Goal: Transaction & Acquisition: Obtain resource

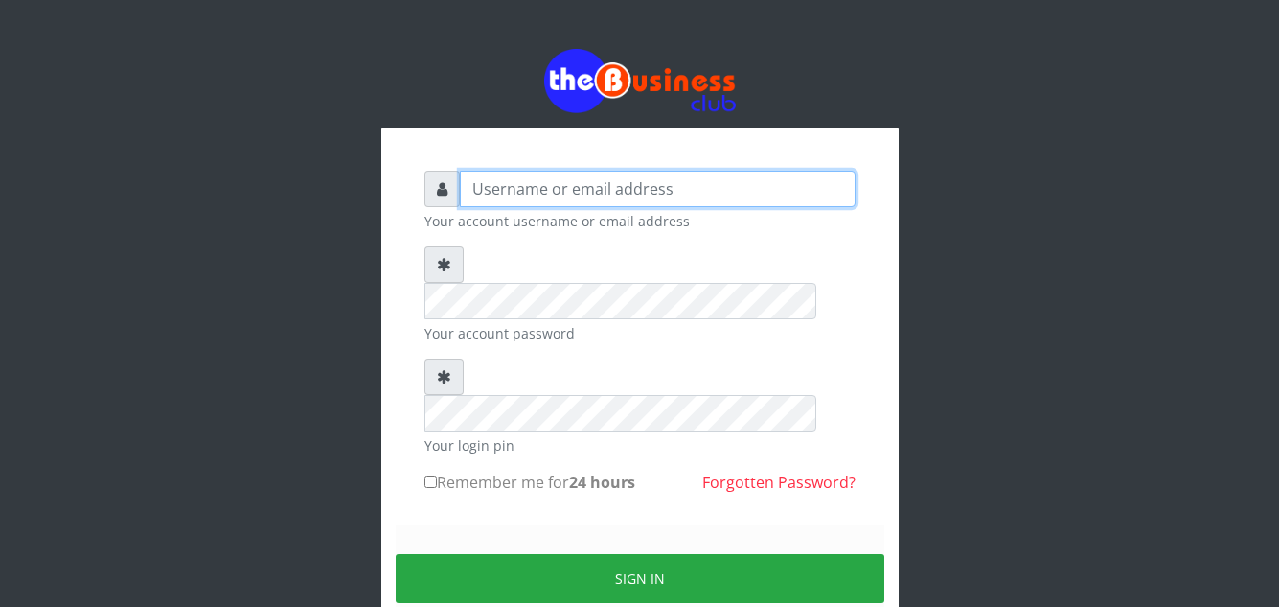
type input "[EMAIL_ADDRESS][DOMAIN_NAME]"
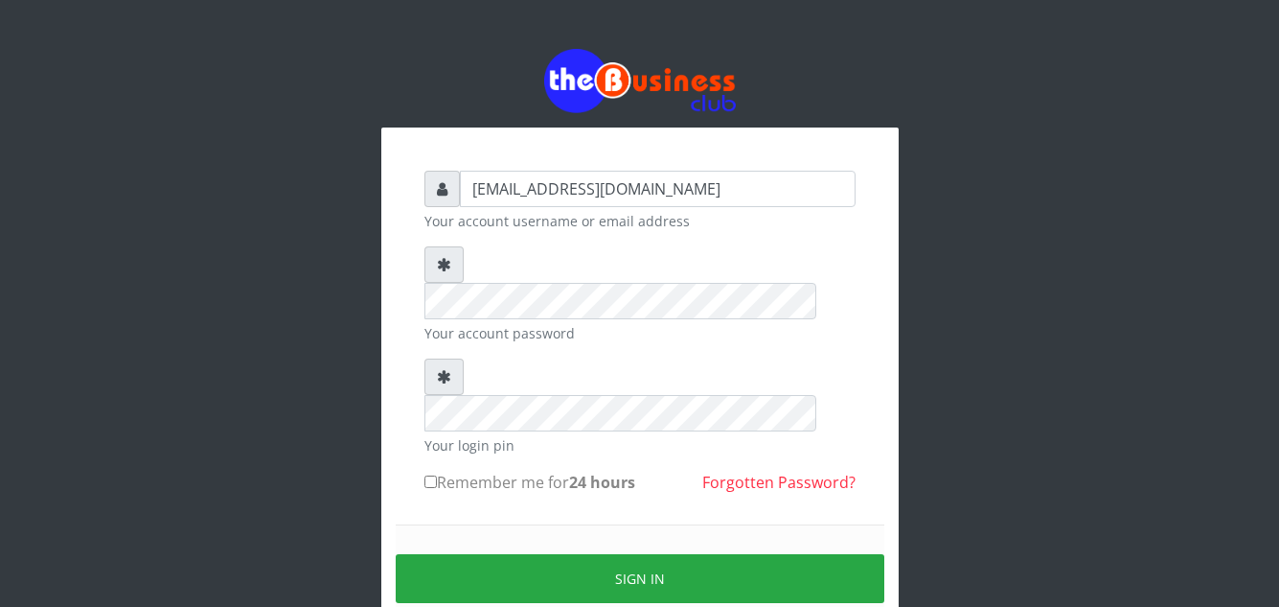
click at [429, 475] on input "Remember me for 24 hours" at bounding box center [431, 481] width 12 height 12
checkbox input "true"
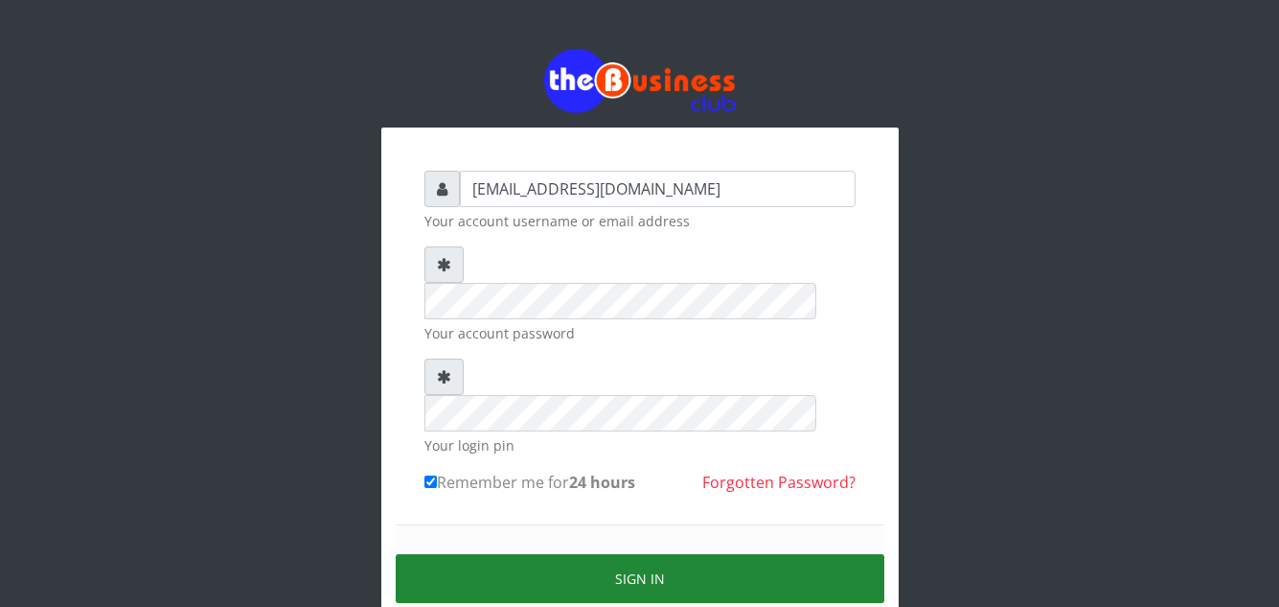
click at [620, 554] on button "Sign in" at bounding box center [640, 578] width 489 height 49
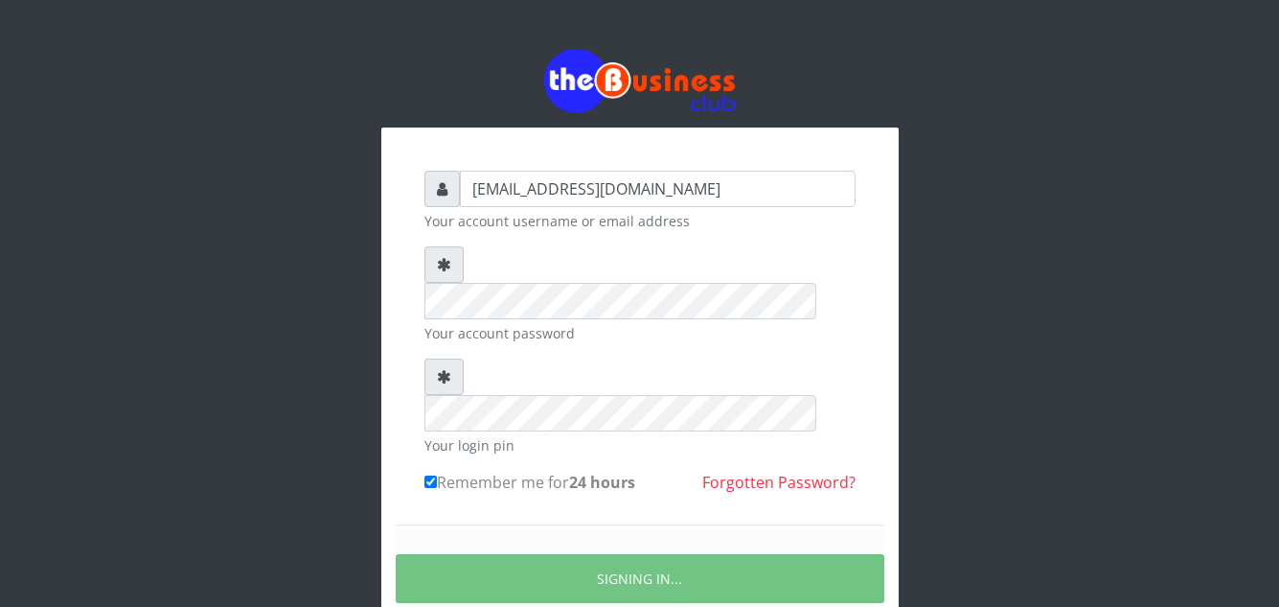
click at [985, 436] on div "azorolove740@gmail.com Your account username or email address Your account pass…" at bounding box center [640, 380] width 1093 height 761
click at [985, 435] on div "azorolove740@gmail.com Your account username or email address Your account pass…" at bounding box center [640, 380] width 1093 height 761
click at [625, 513] on div "azorolove740@gmail.com Your account username or email address Your account pass…" at bounding box center [640, 380] width 1093 height 761
click at [1051, 137] on div "azorolove740@gmail.com Your account username or email address Your account pass…" at bounding box center [640, 380] width 1093 height 761
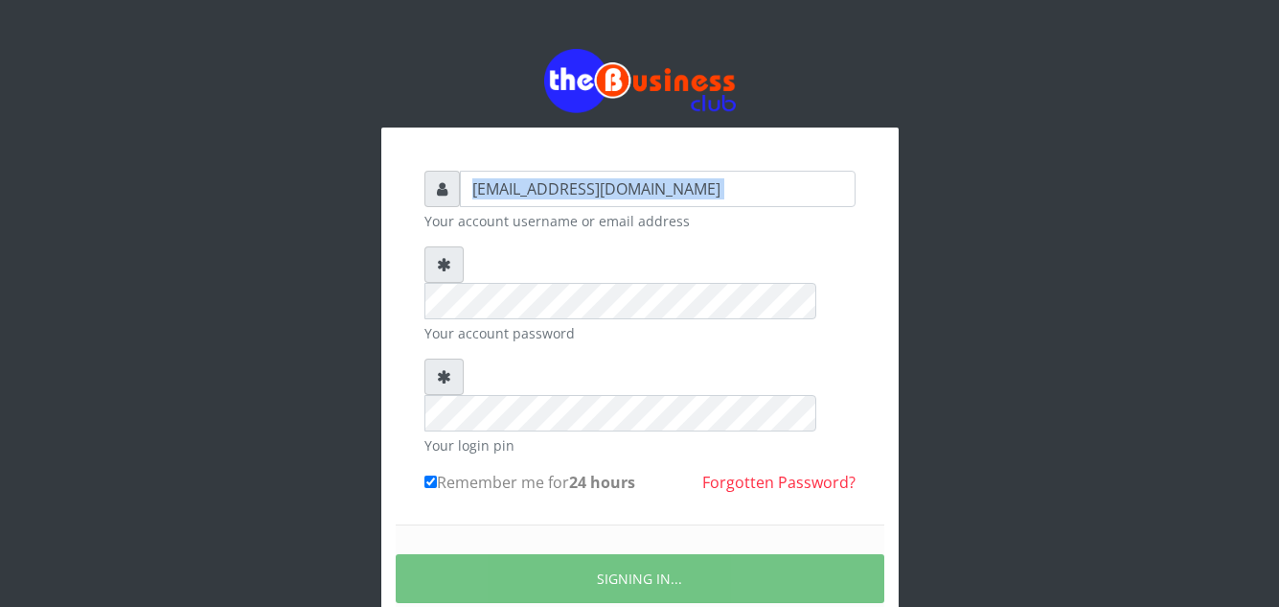
click at [1050, 137] on div "azorolove740@gmail.com Your account username or email address Your account pass…" at bounding box center [640, 380] width 1093 height 761
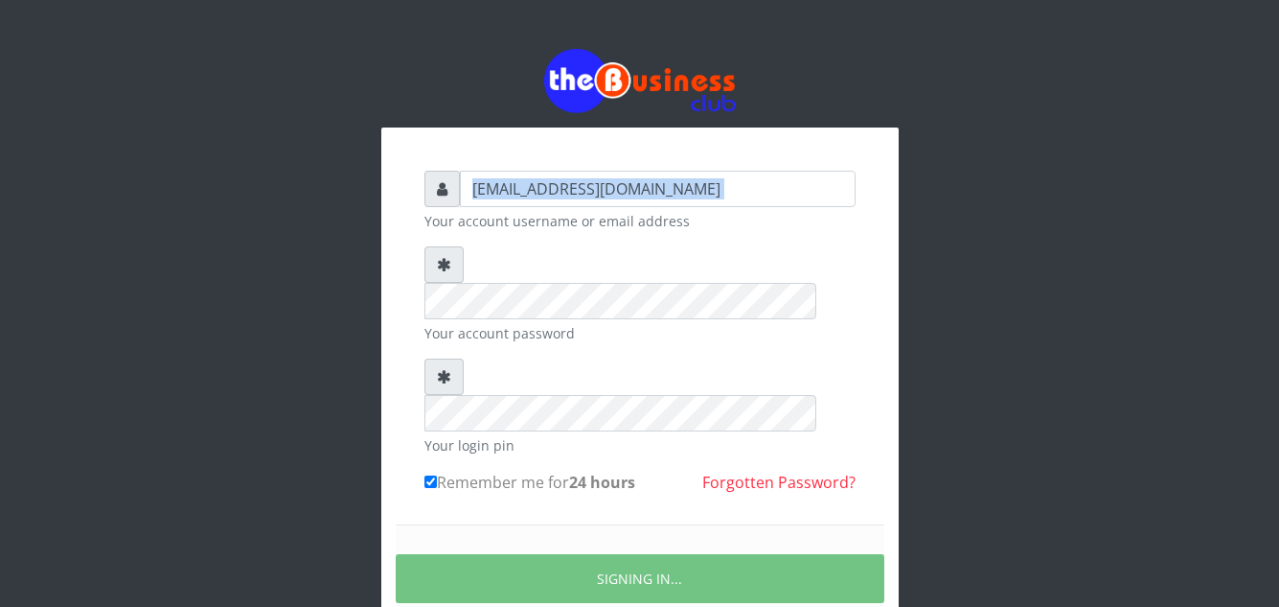
click at [1050, 137] on div "azorolove740@gmail.com Your account username or email address Your account pass…" at bounding box center [640, 380] width 1093 height 761
drag, startPoint x: 1050, startPoint y: 137, endPoint x: 550, endPoint y: 127, distance: 500.3
click at [550, 127] on div "azorolove740@gmail.com Your account username or email address Your account pass…" at bounding box center [640, 380] width 1093 height 761
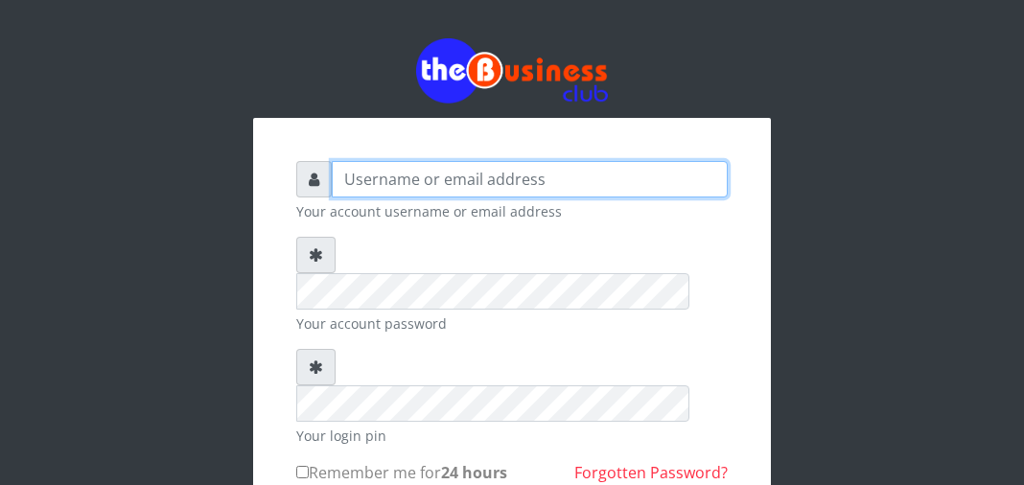
type input "[EMAIL_ADDRESS][DOMAIN_NAME]"
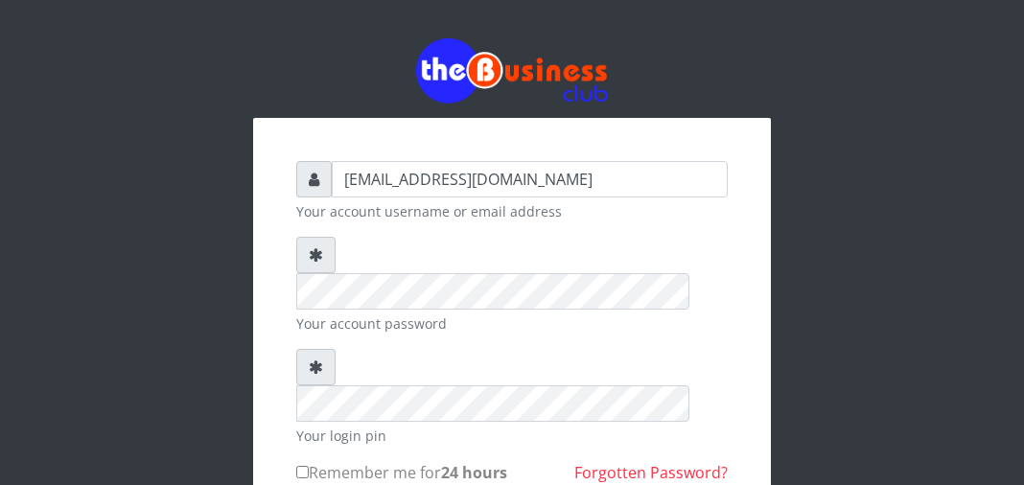
click at [303, 466] on input "Remember me for 24 hours" at bounding box center [302, 472] width 12 height 12
checkbox input "true"
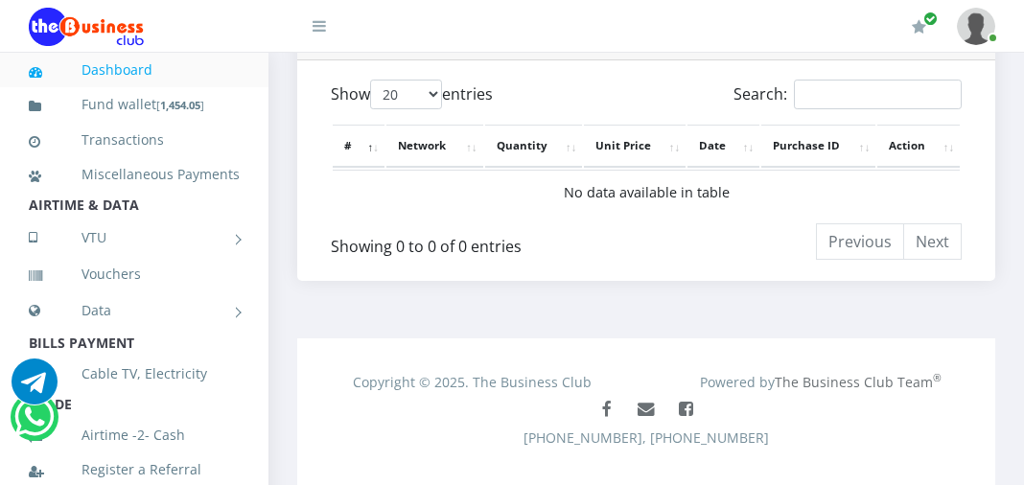
scroll to position [1089, 0]
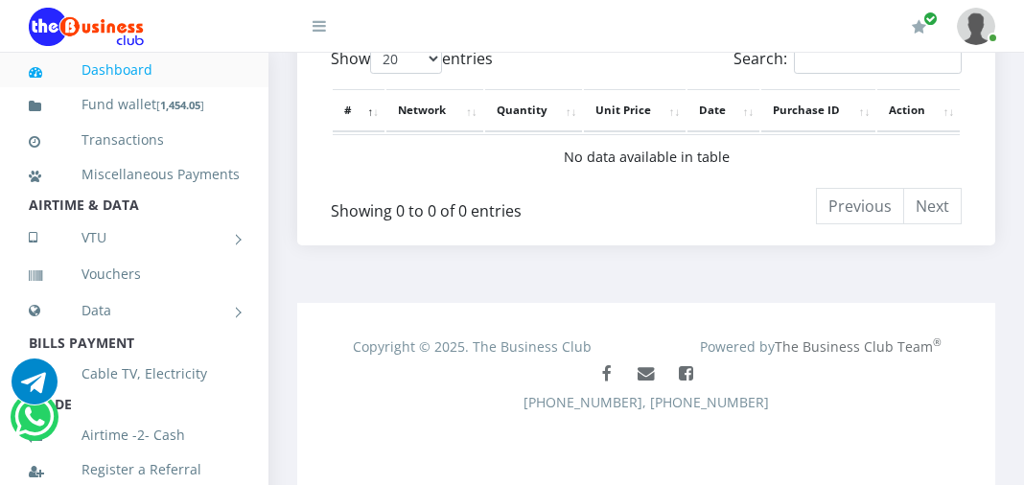
click at [431, 115] on th "Network" at bounding box center [434, 110] width 97 height 42
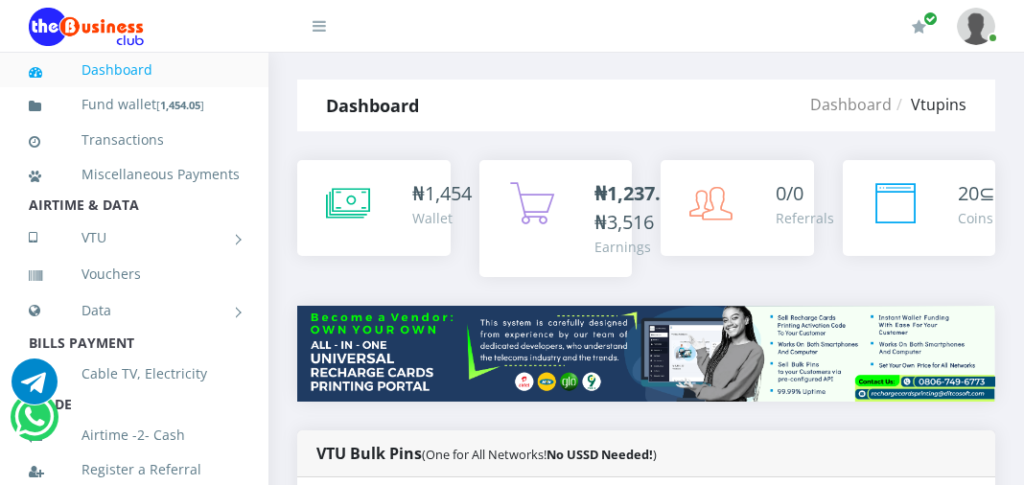
scroll to position [0, 0]
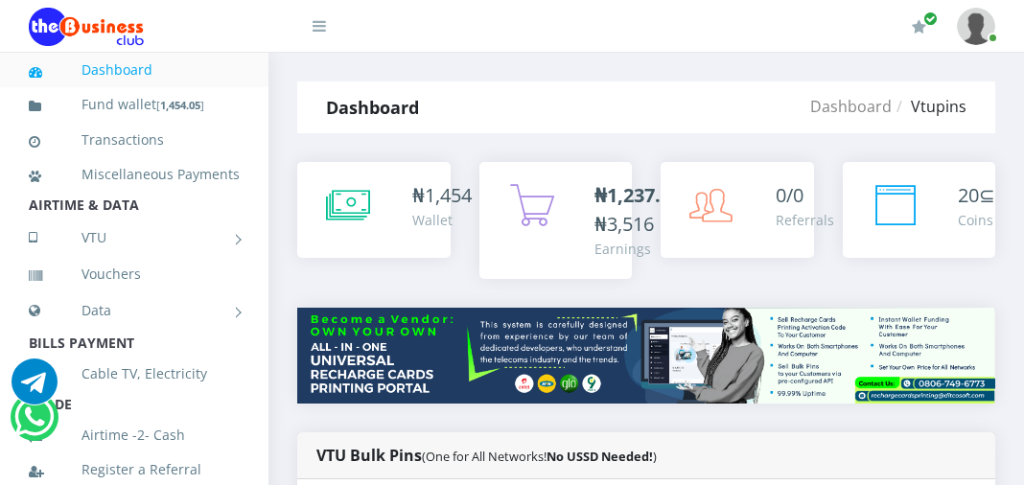
click at [320, 28] on icon at bounding box center [318, 25] width 13 height 15
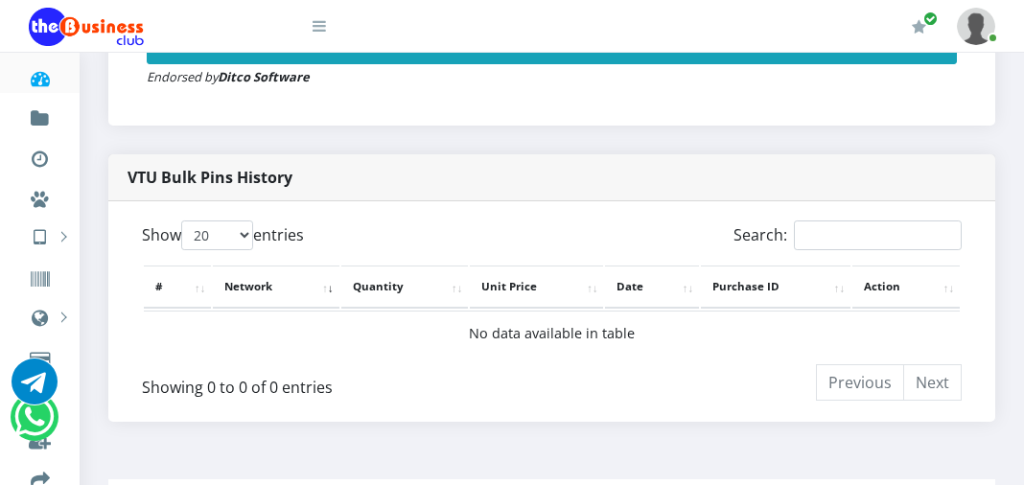
scroll to position [943, 0]
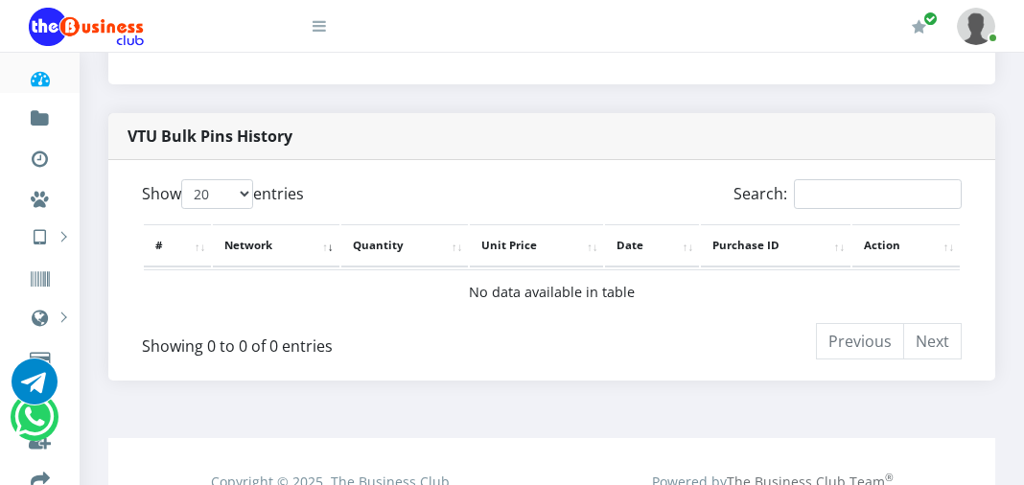
click at [271, 245] on th "Network" at bounding box center [276, 245] width 126 height 42
drag, startPoint x: 610, startPoint y: 245, endPoint x: 454, endPoint y: 218, distance: 157.7
click at [607, 245] on th "Date" at bounding box center [652, 245] width 94 height 42
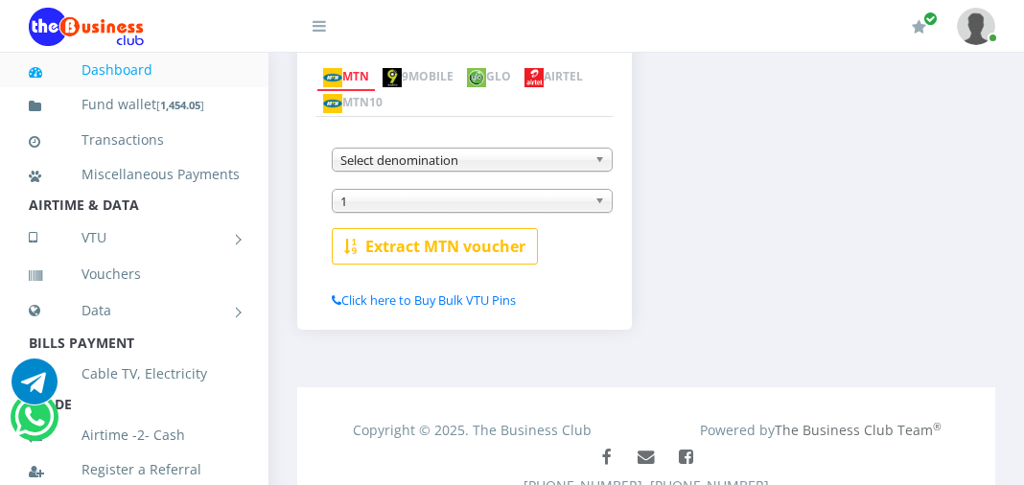
scroll to position [502, 0]
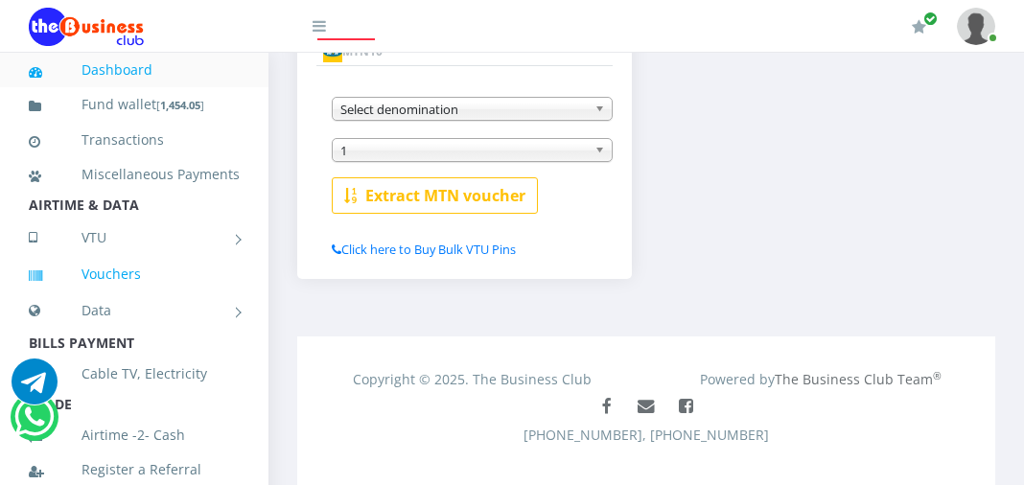
click at [127, 296] on link "Vouchers" at bounding box center [134, 274] width 211 height 44
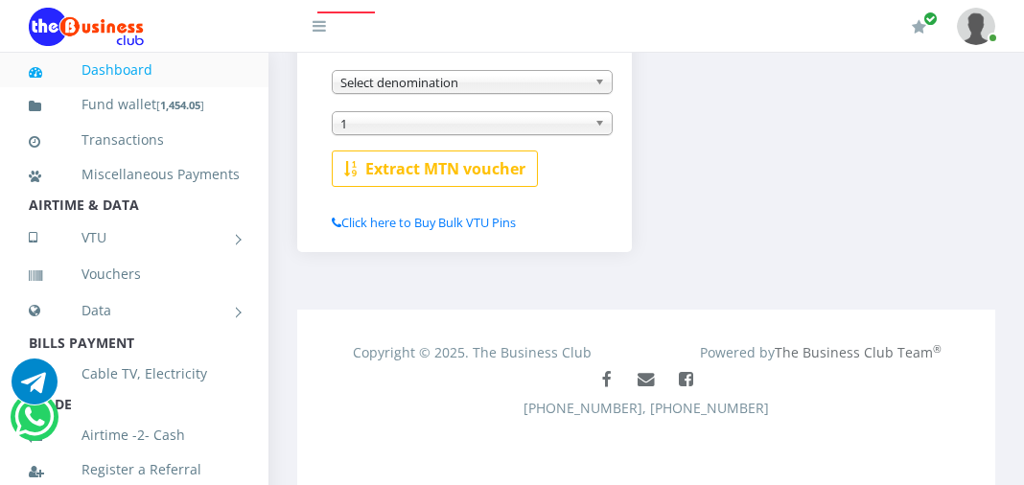
scroll to position [533, 0]
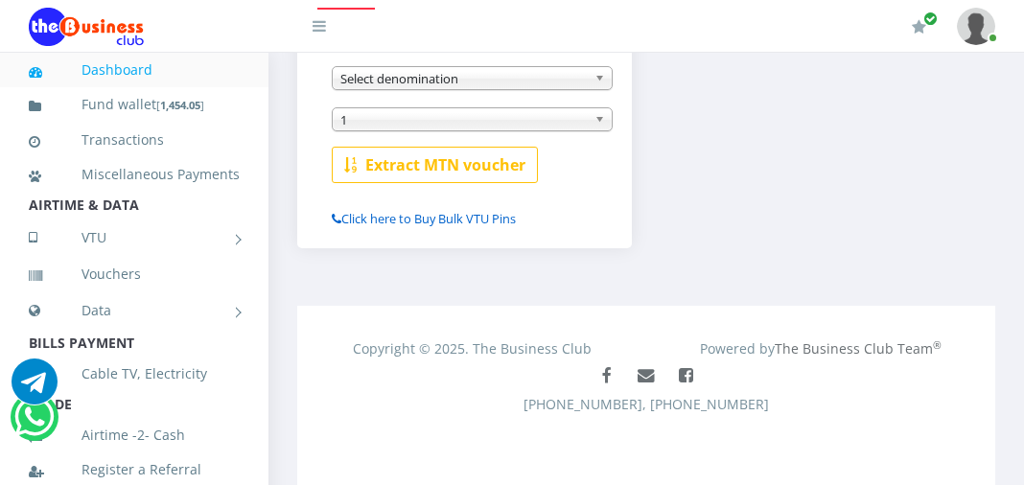
click at [382, 211] on link "Click here to Buy Bulk VTU Pins" at bounding box center [424, 218] width 184 height 17
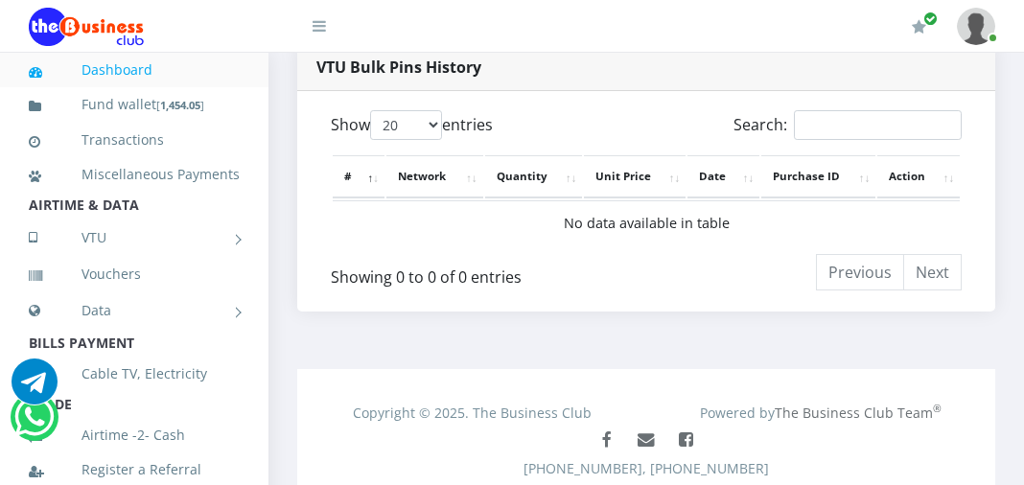
scroll to position [1089, 0]
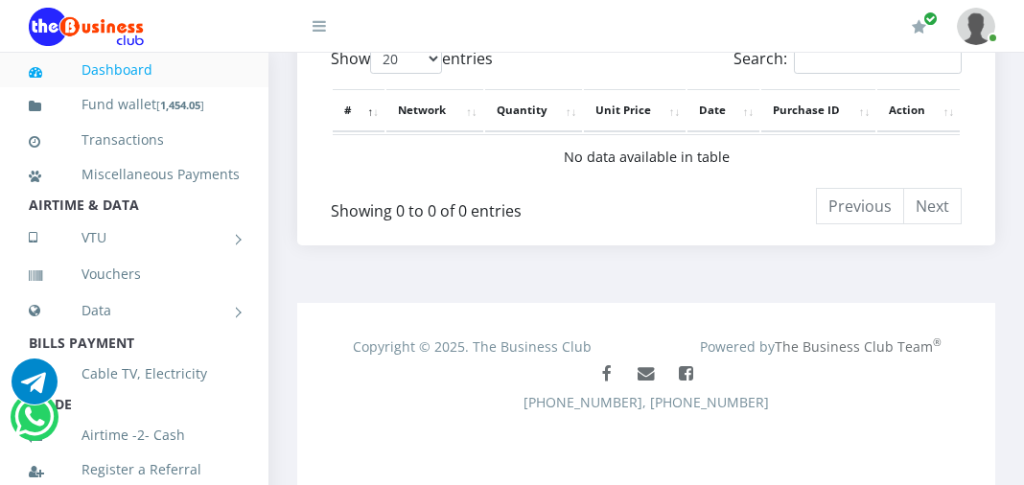
click at [433, 112] on th "Network" at bounding box center [434, 110] width 97 height 42
click at [147, 143] on link "Transactions" at bounding box center [134, 140] width 211 height 44
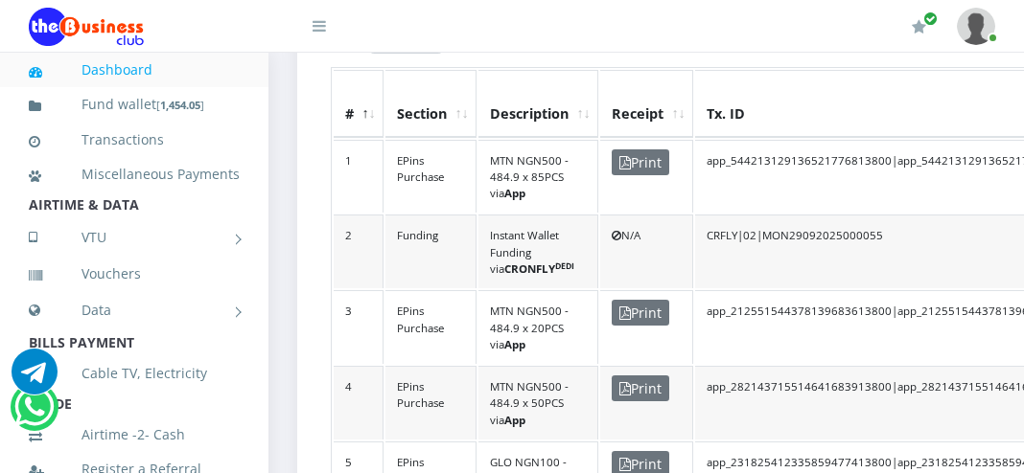
scroll to position [595, 0]
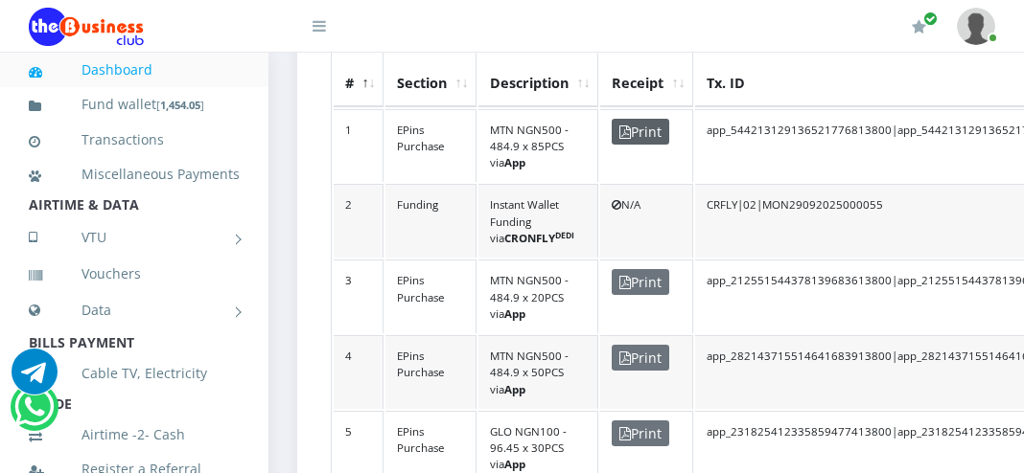
click at [634, 119] on span "Print" at bounding box center [640, 132] width 58 height 26
click at [635, 119] on span "Print" at bounding box center [640, 132] width 58 height 26
click at [500, 132] on td "MTN NGN500 - 484.9 x 85PCS via App" at bounding box center [538, 146] width 120 height 74
click at [769, 137] on td "app_544213129136521776813800|app_544213129136521776813800" at bounding box center [895, 146] width 400 height 74
drag, startPoint x: 769, startPoint y: 137, endPoint x: 561, endPoint y: 115, distance: 209.1
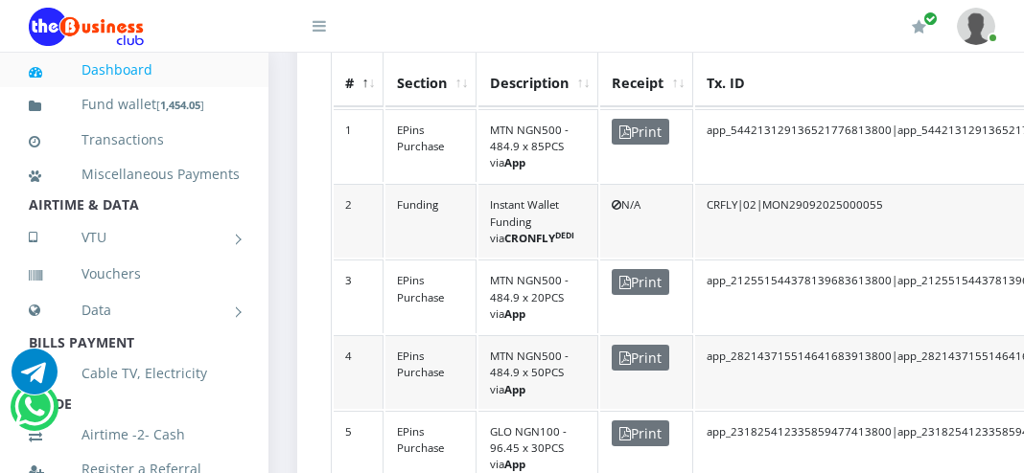
click at [561, 115] on td "MTN NGN500 - 484.9 x 85PCS via App" at bounding box center [538, 146] width 120 height 74
click at [640, 119] on span "Print" at bounding box center [640, 132] width 58 height 26
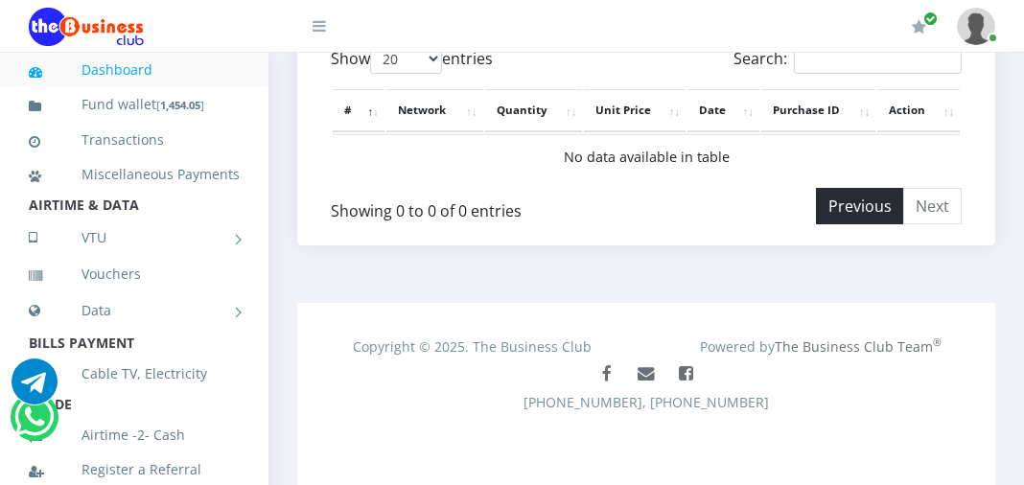
click at [850, 200] on li "Previous" at bounding box center [860, 206] width 88 height 36
click at [867, 204] on li "Previous" at bounding box center [860, 206] width 88 height 36
drag, startPoint x: 867, startPoint y: 204, endPoint x: 413, endPoint y: 326, distance: 470.3
click at [413, 326] on div "Copyright © 2025. The Business Club Powered by The Business Club Team ® Faceboo…" at bounding box center [646, 394] width 698 height 182
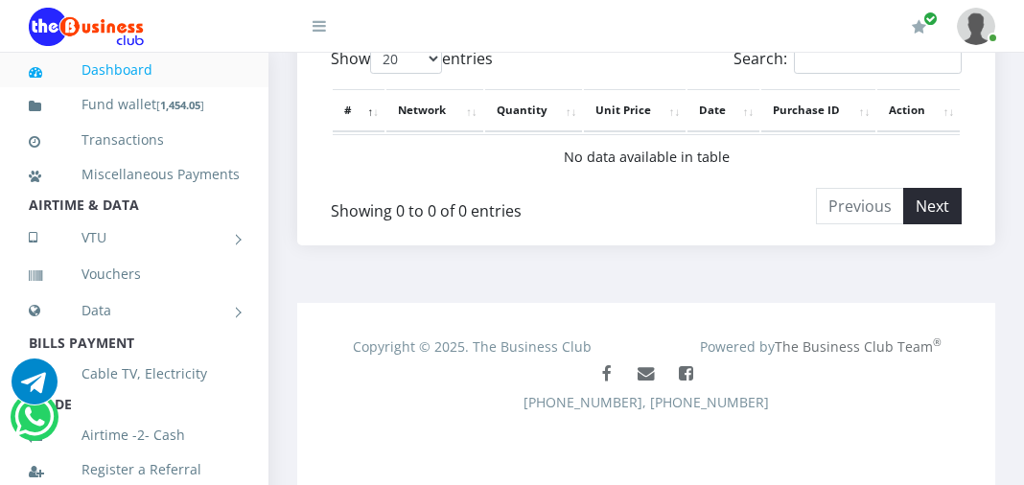
click at [932, 206] on li "Next" at bounding box center [933, 206] width 58 height 36
drag, startPoint x: 934, startPoint y: 218, endPoint x: 656, endPoint y: 260, distance: 282.0
click at [656, 260] on div "VTU Bulk Pins History Show 20 50 100 All entries Search: # Network Quantity Uni…" at bounding box center [646, 126] width 726 height 296
click at [941, 207] on li "Next" at bounding box center [933, 206] width 58 height 36
click at [108, 258] on link "VTU" at bounding box center [134, 238] width 211 height 48
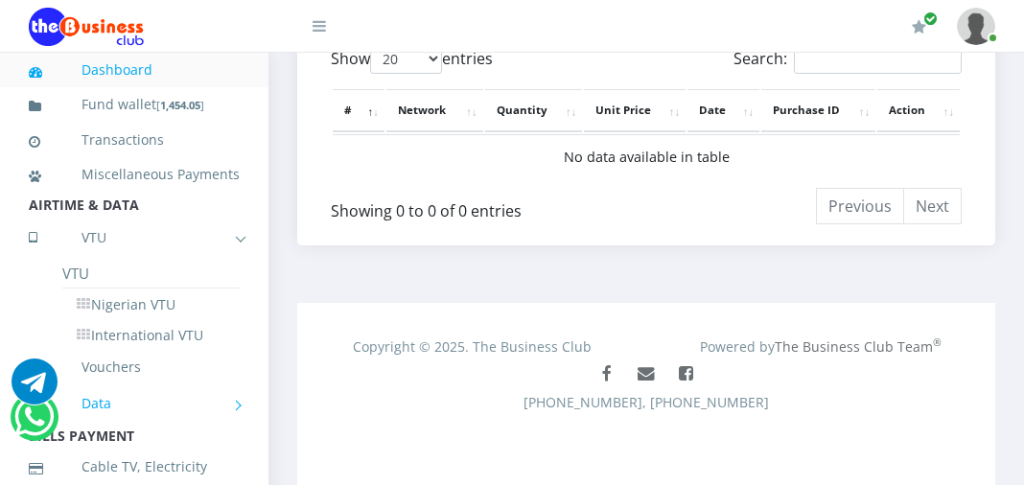
click at [227, 427] on link "Data" at bounding box center [134, 404] width 211 height 48
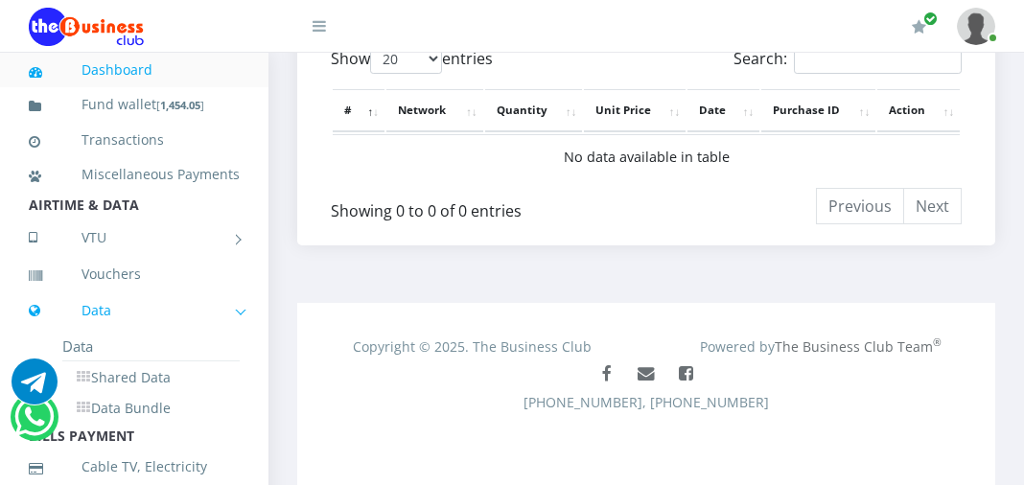
click at [227, 425] on link "Data Bundle" at bounding box center [150, 408] width 177 height 33
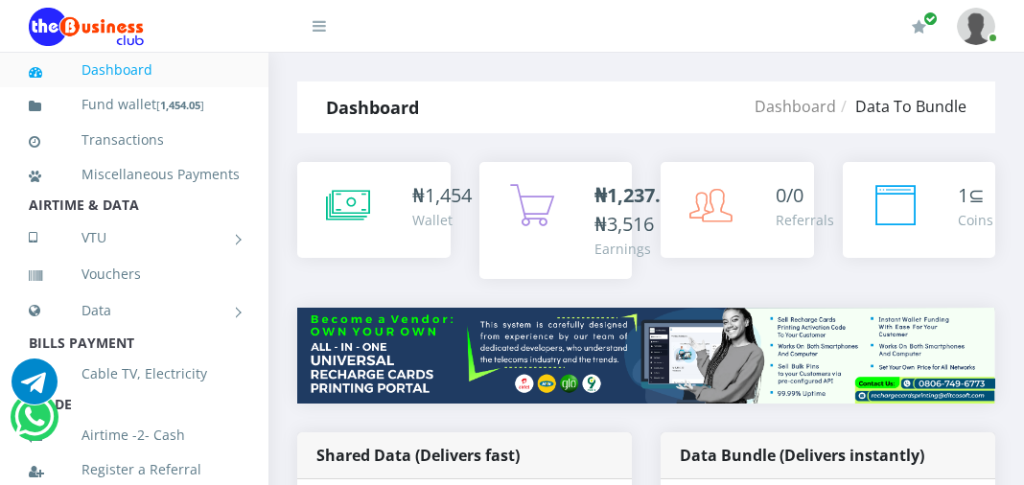
click at [226, 418] on li "TRADE" at bounding box center [134, 404] width 268 height 27
click at [118, 262] on link "VTU" at bounding box center [134, 238] width 211 height 48
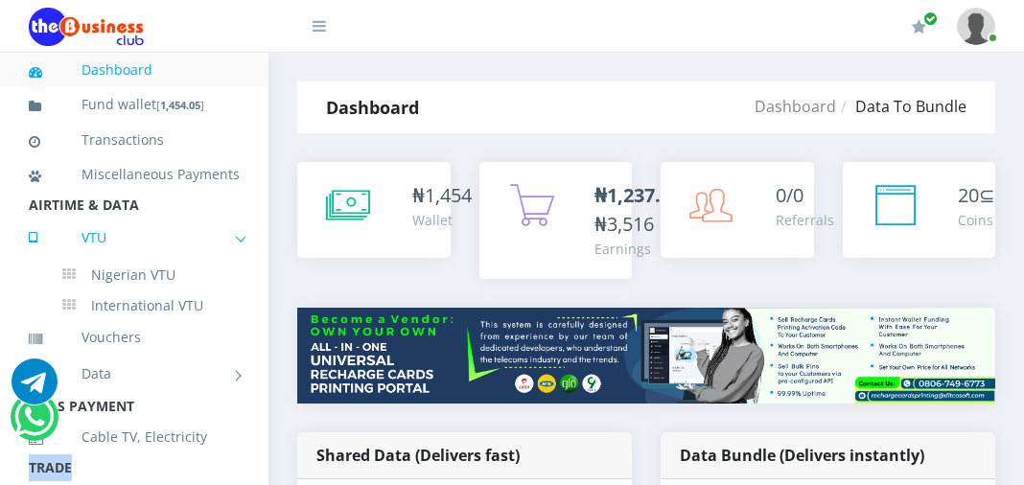
click at [120, 257] on link "VTU" at bounding box center [134, 238] width 211 height 48
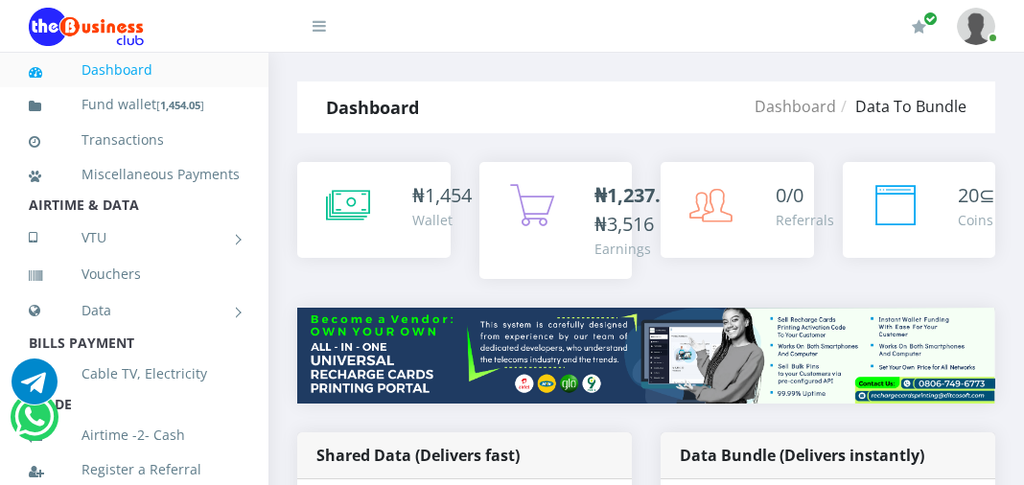
click at [345, 288] on div "₦ 1,454 Wallet" at bounding box center [374, 235] width 182 height 146
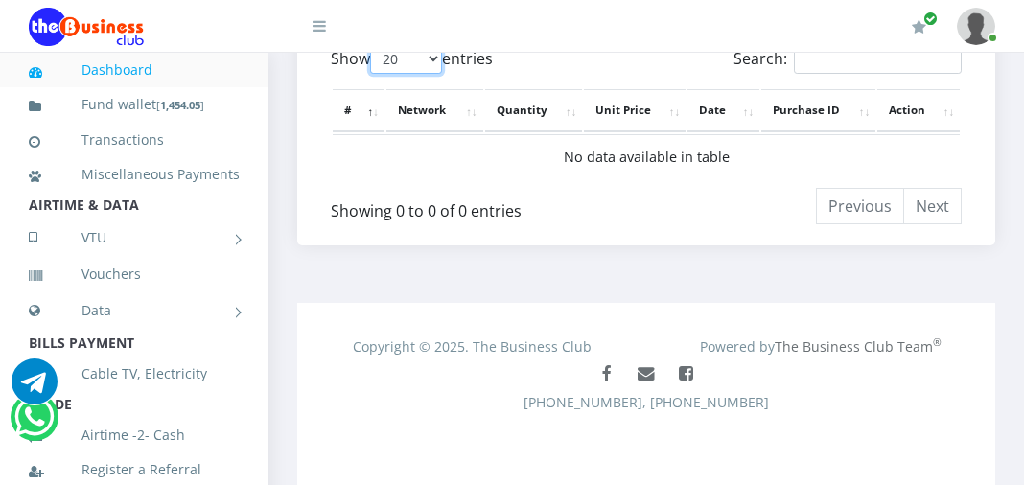
click at [435, 63] on select "20 50 100 All" at bounding box center [406, 59] width 72 height 30
select select "-1"
click at [373, 48] on select "20 50 100 All" at bounding box center [406, 59] width 72 height 30
click at [436, 61] on select "20 50 100 All" at bounding box center [406, 59] width 72 height 30
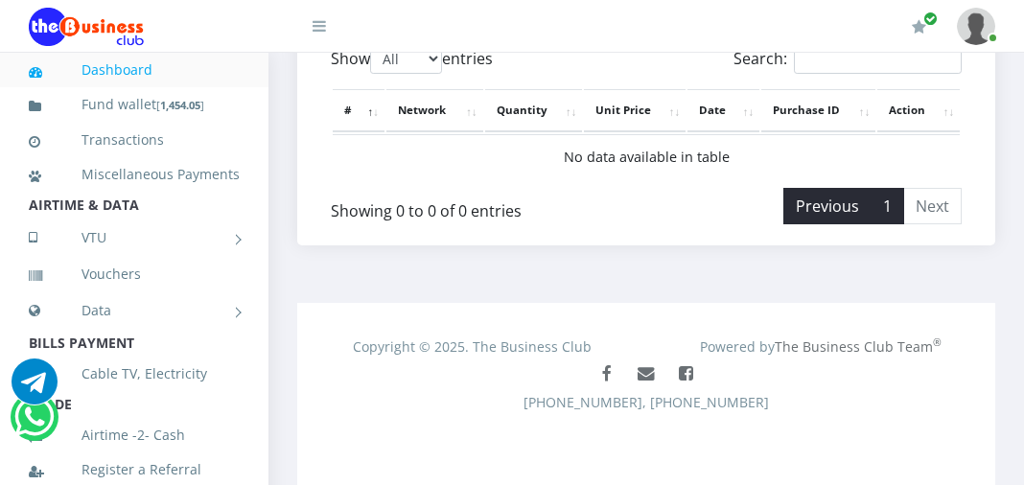
click at [829, 214] on li "Previous" at bounding box center [827, 206] width 88 height 36
click at [115, 296] on link "Vouchers" at bounding box center [134, 274] width 211 height 44
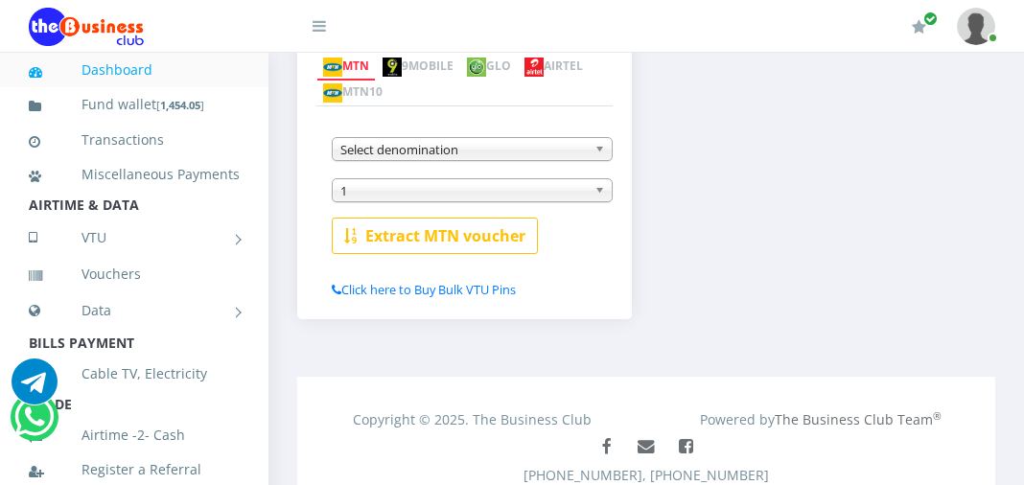
scroll to position [533, 0]
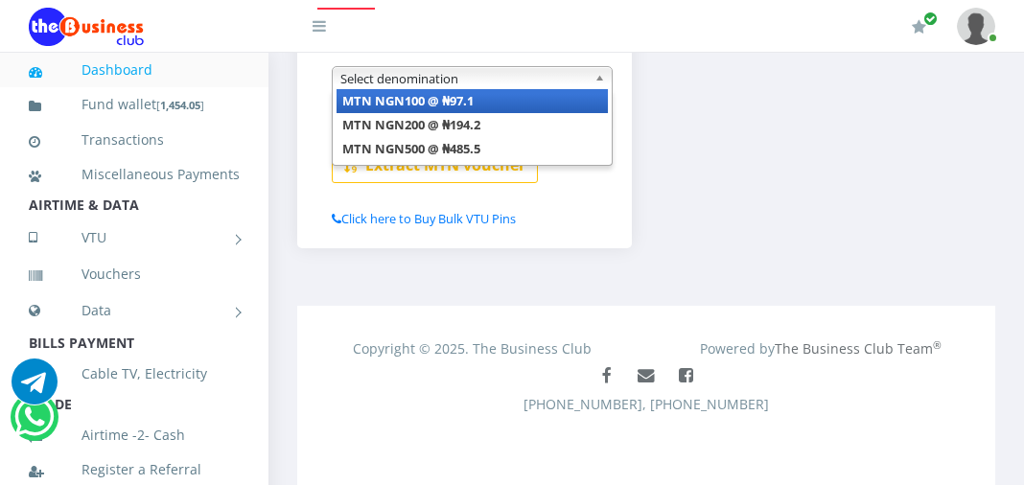
click at [602, 77] on b at bounding box center [602, 78] width 17 height 22
click at [671, 162] on div "Instant Voucher Extract vouchers of ALL networks instantly MTN 9MOBILE GLO AIRT…" at bounding box center [646, 88] width 726 height 378
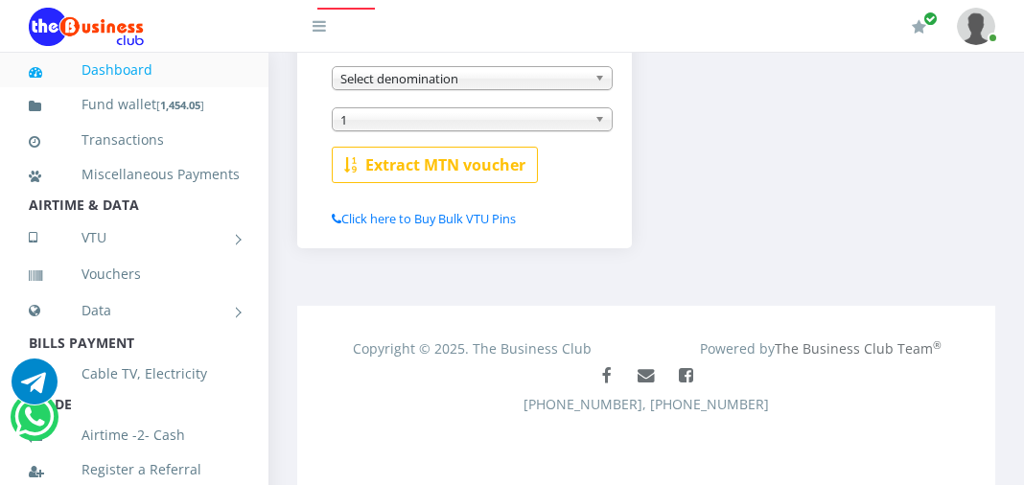
click at [318, 22] on icon at bounding box center [318, 25] width 13 height 15
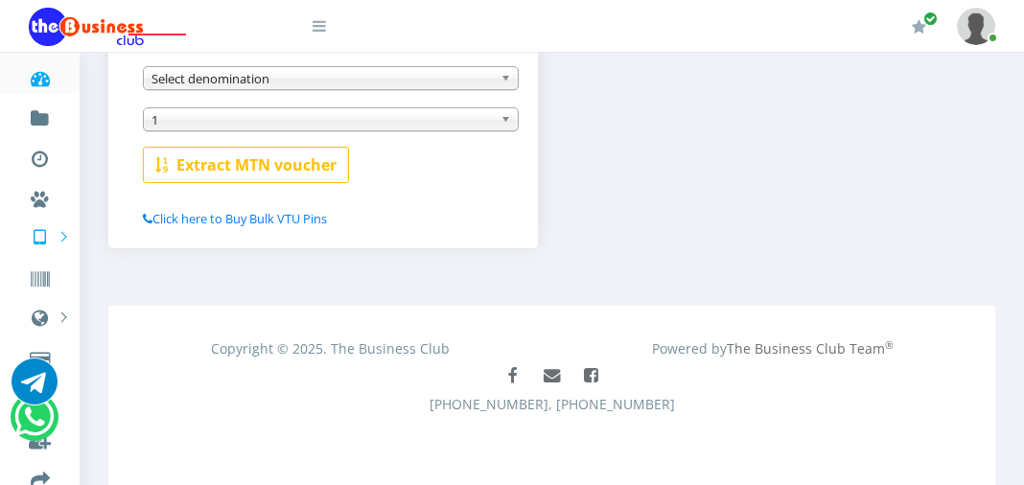
click at [65, 236] on link "VTU" at bounding box center [39, 235] width 51 height 48
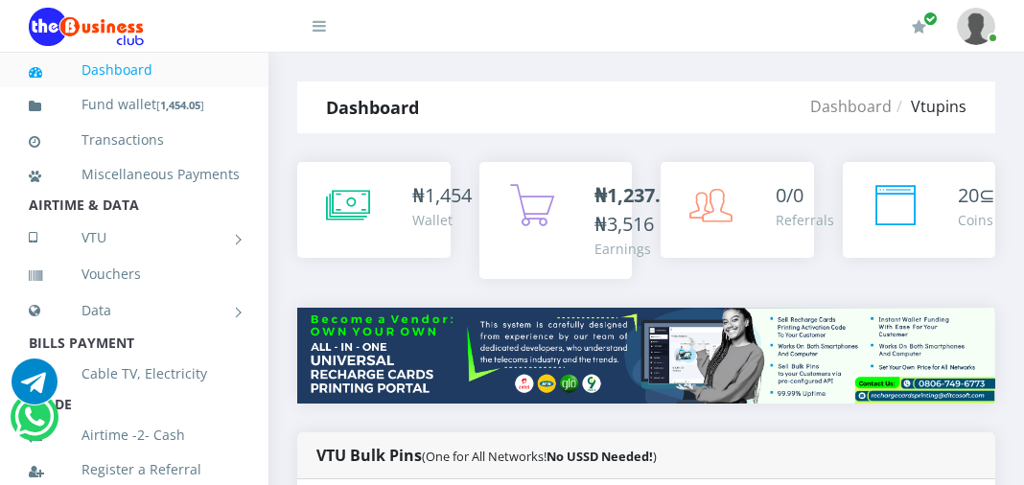
scroll to position [1089, 0]
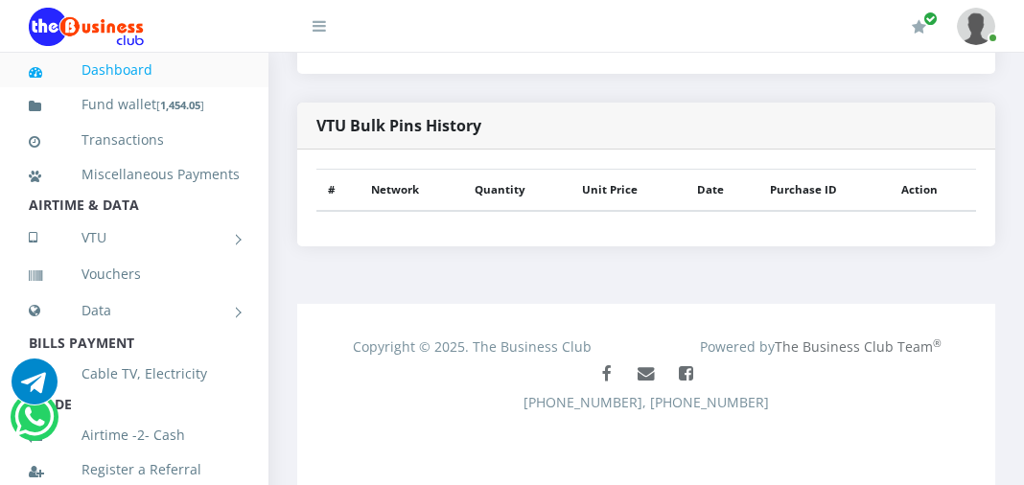
select select "-1"
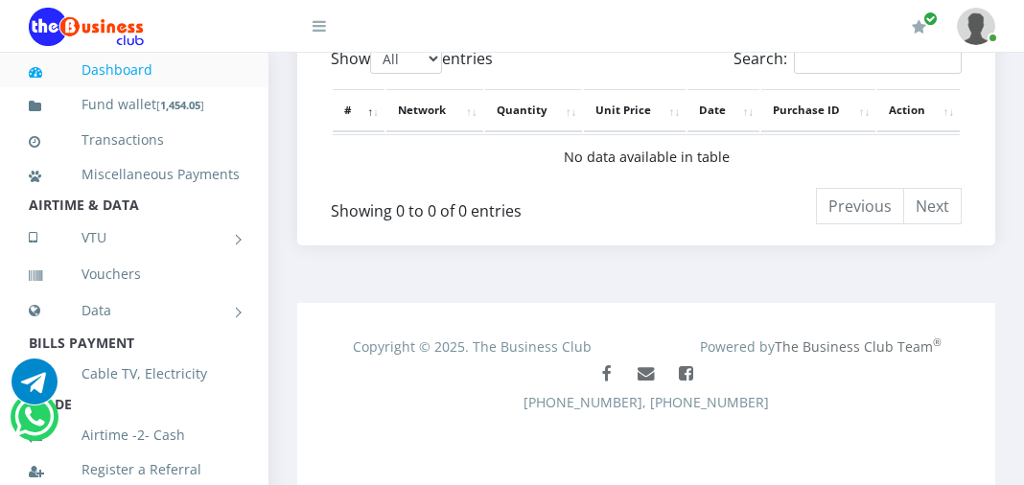
scroll to position [311, 0]
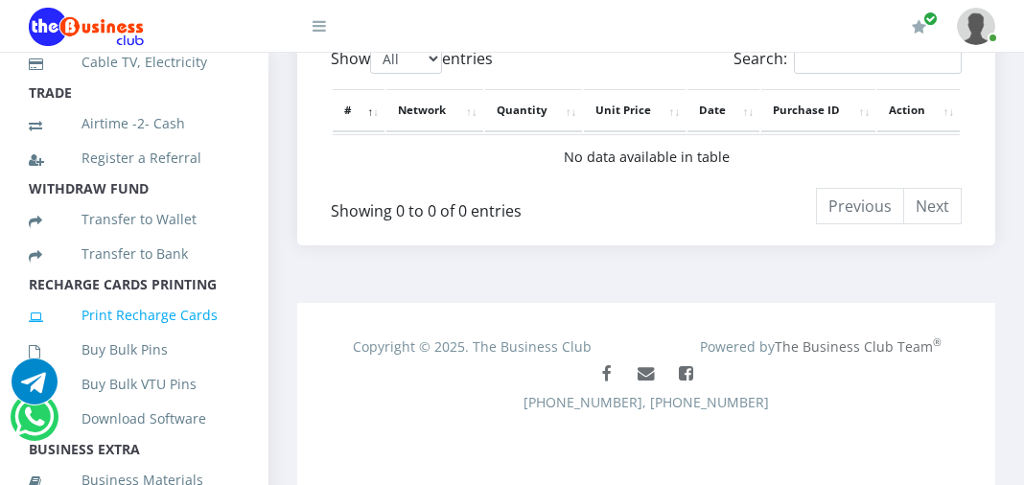
click at [168, 337] on link "Print Recharge Cards" at bounding box center [134, 315] width 211 height 44
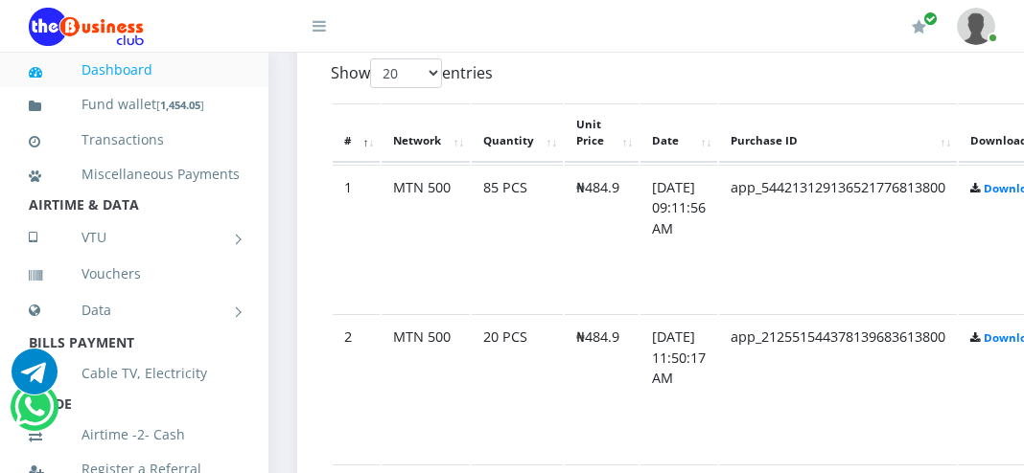
scroll to position [1058, 0]
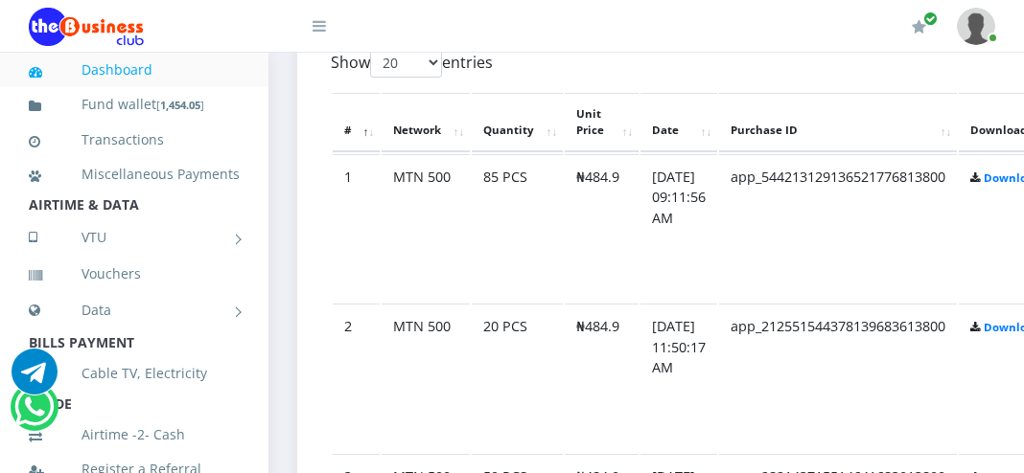
click at [769, 184] on td "app_544213129136521776813800" at bounding box center [838, 228] width 238 height 149
click at [1019, 180] on link "Download" at bounding box center [1011, 178] width 57 height 14
click at [956, 218] on td "app_544213129136521776813800" at bounding box center [838, 228] width 238 height 149
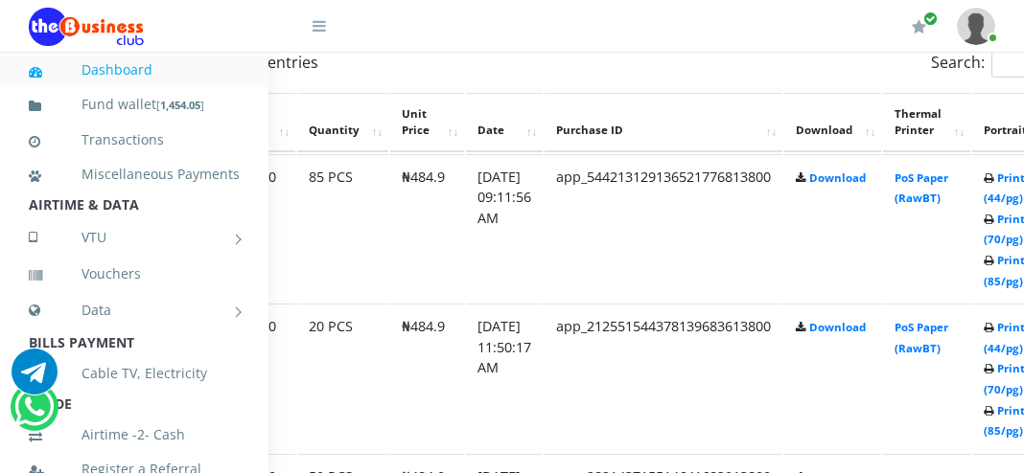
scroll to position [1058, 236]
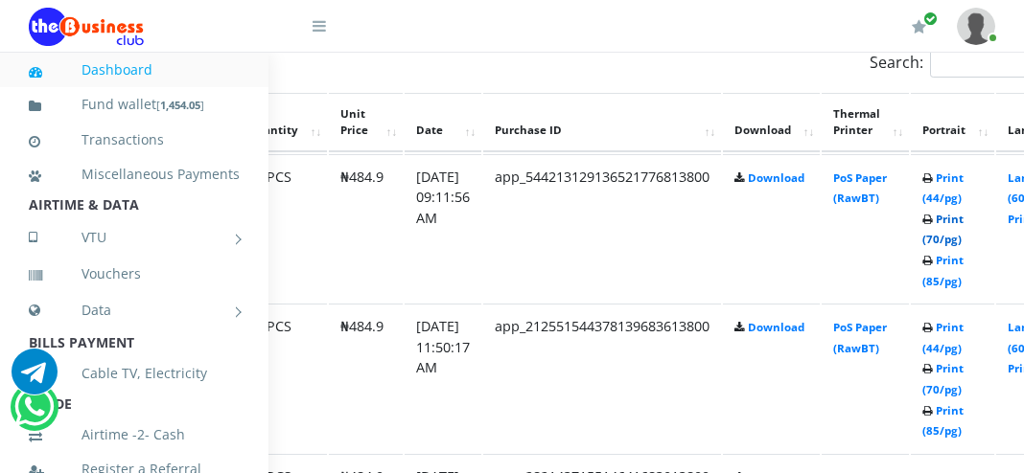
click at [963, 222] on link "Print (70/pg)" at bounding box center [942, 229] width 41 height 35
